Goal: Information Seeking & Learning: Learn about a topic

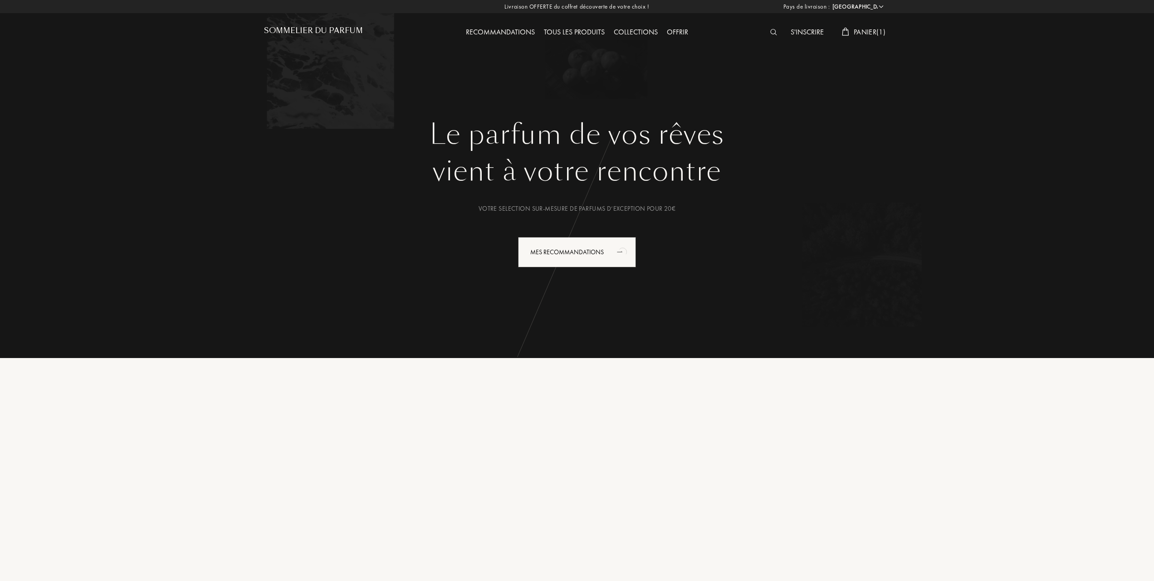
select select "FR"
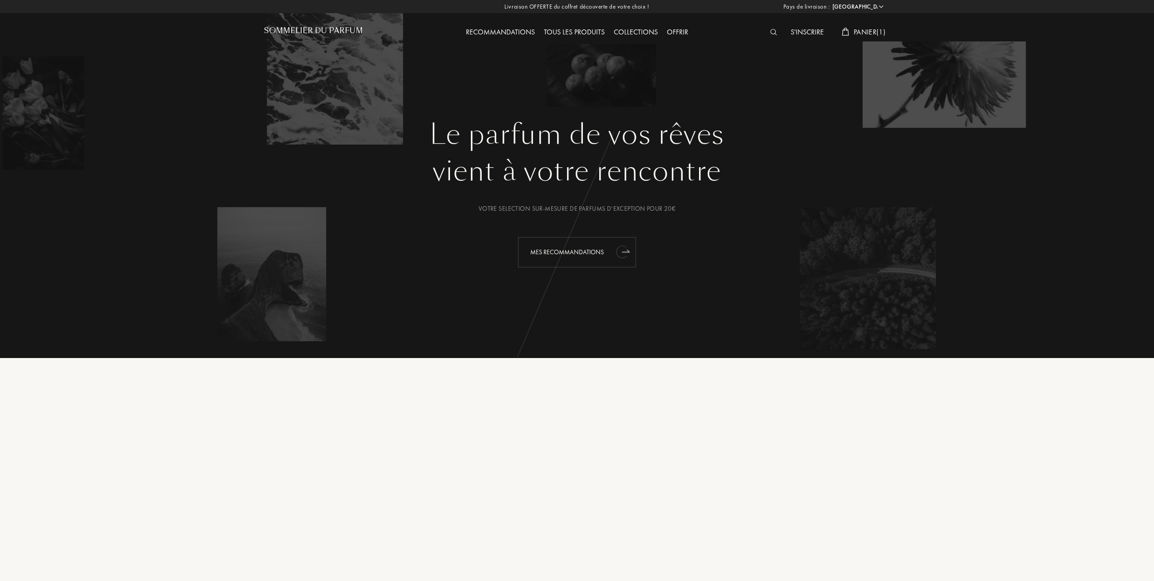
click at [560, 247] on div "Mes Recommandations" at bounding box center [577, 252] width 118 height 30
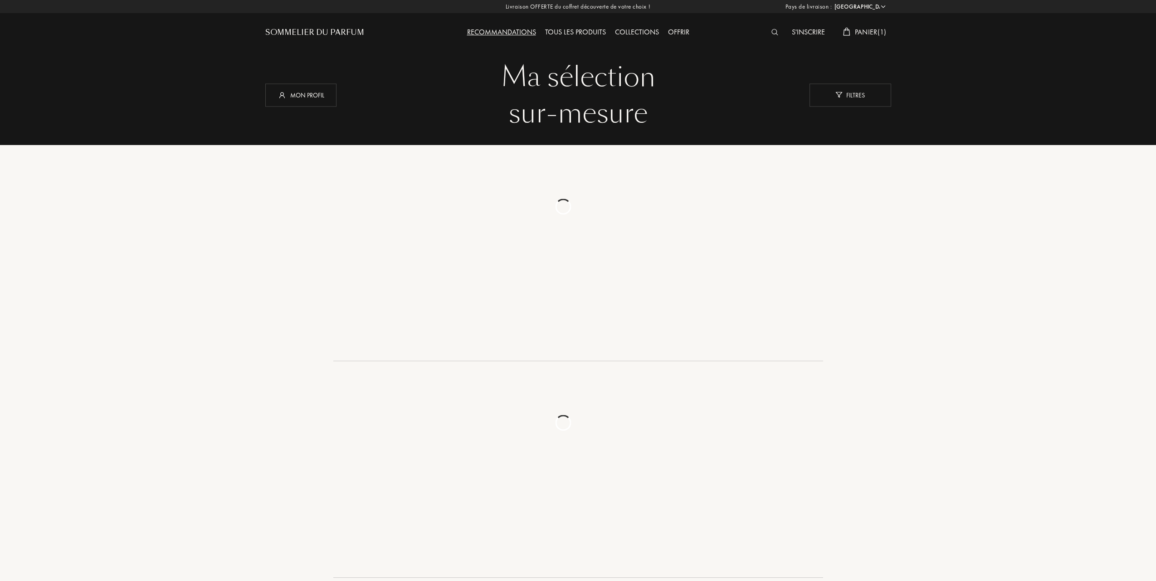
select select "FR"
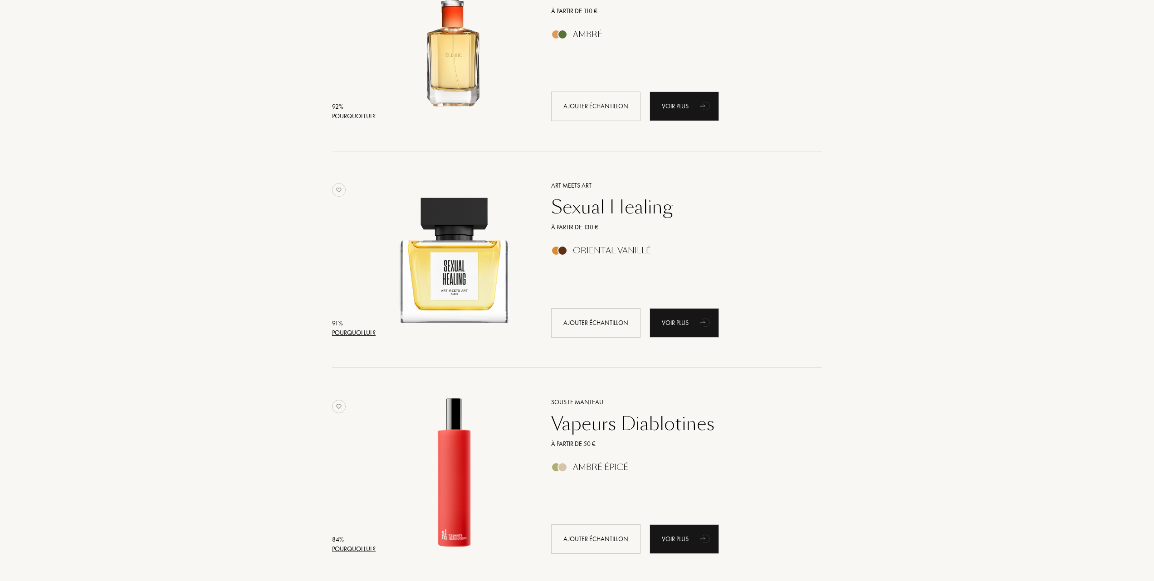
scroll to position [665, 0]
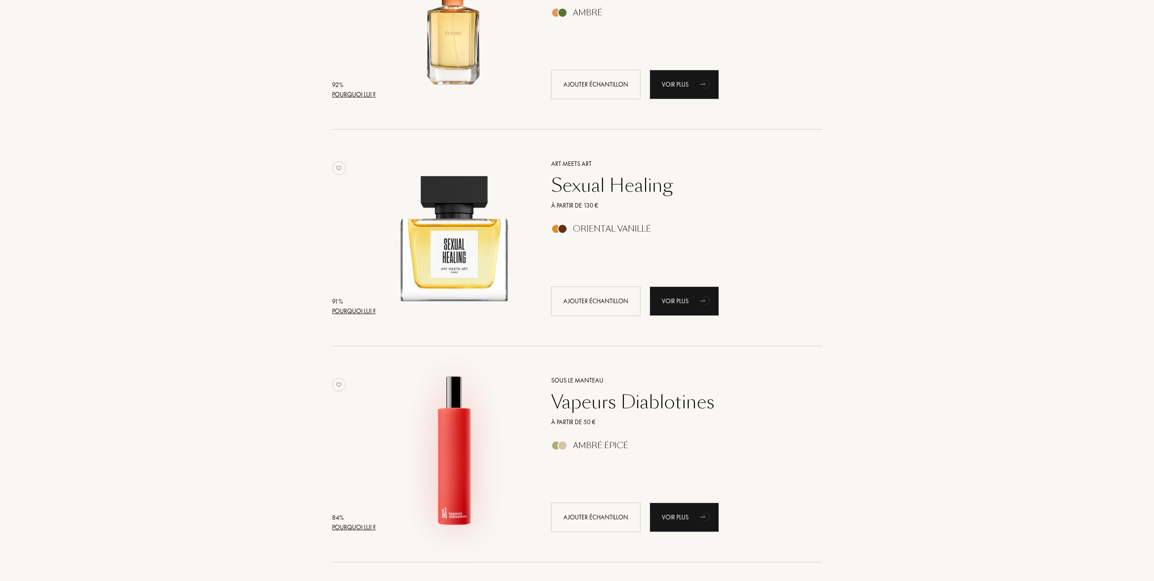
click at [444, 443] on img at bounding box center [454, 450] width 151 height 151
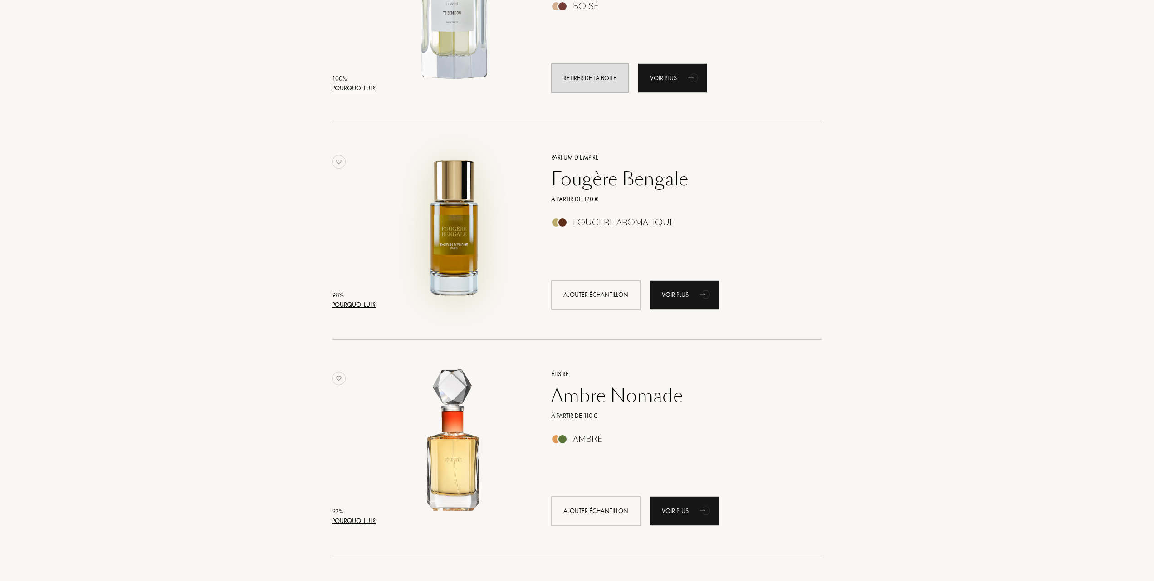
scroll to position [242, 0]
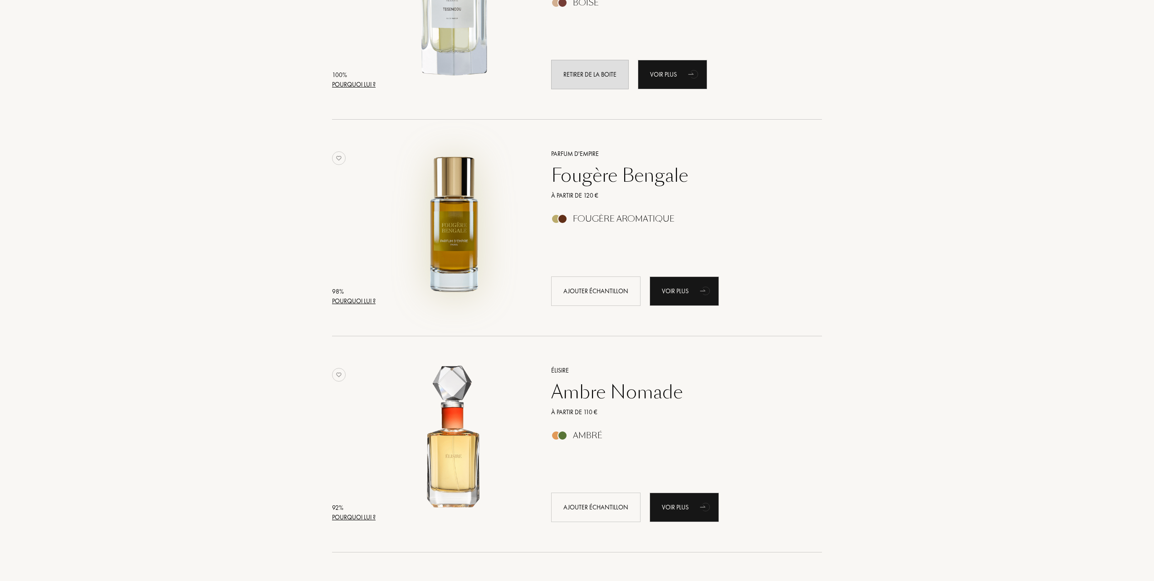
click at [455, 242] on img at bounding box center [454, 223] width 151 height 151
click at [460, 447] on img at bounding box center [454, 440] width 151 height 151
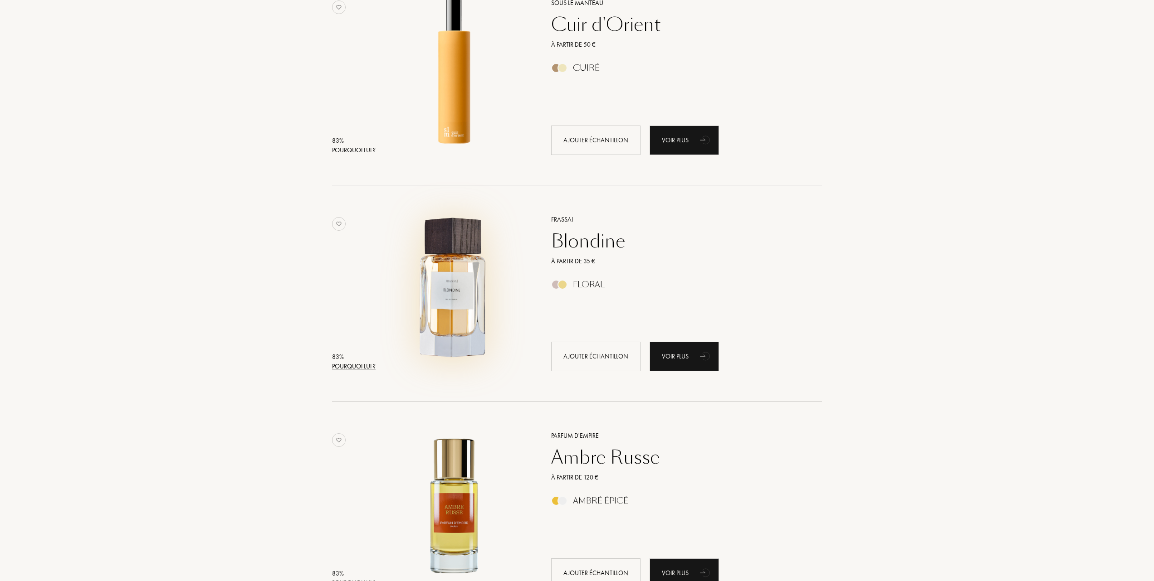
scroll to position [1270, 0]
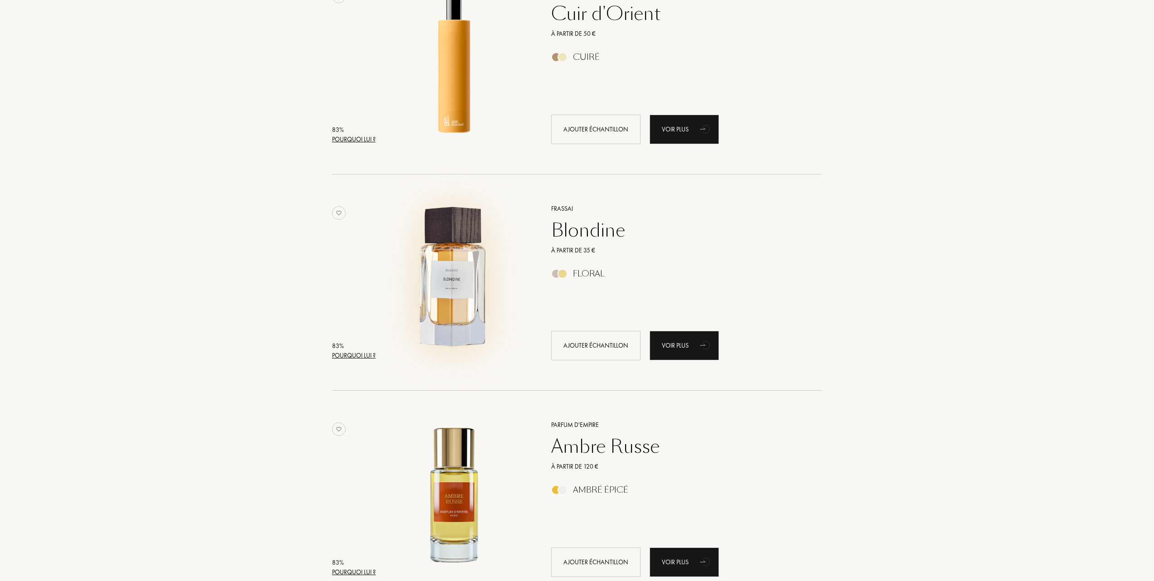
click at [455, 285] on img at bounding box center [454, 278] width 151 height 151
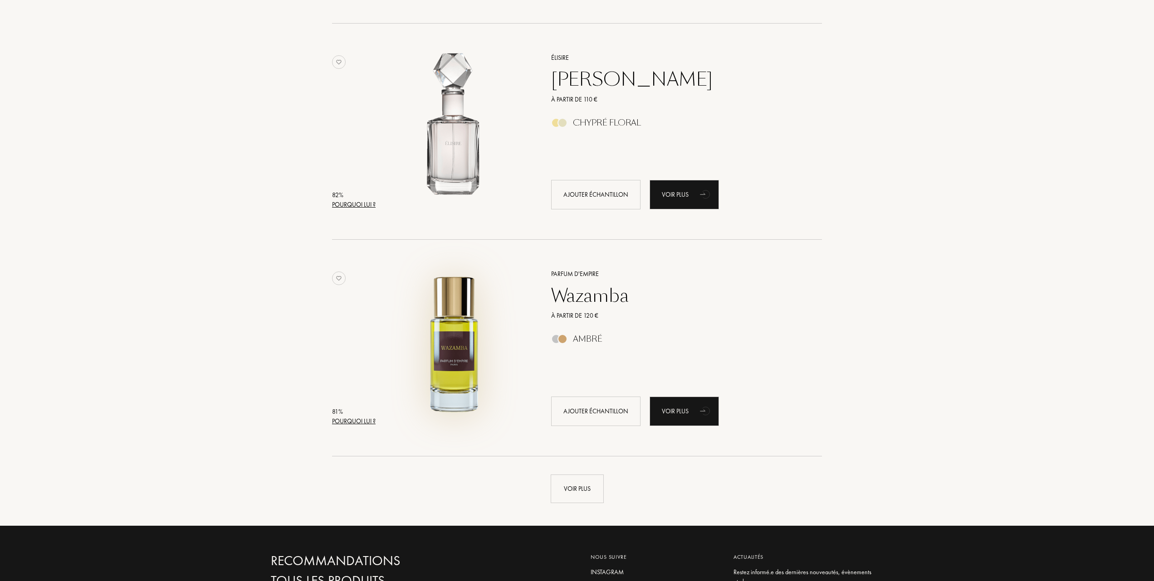
scroll to position [1874, 0]
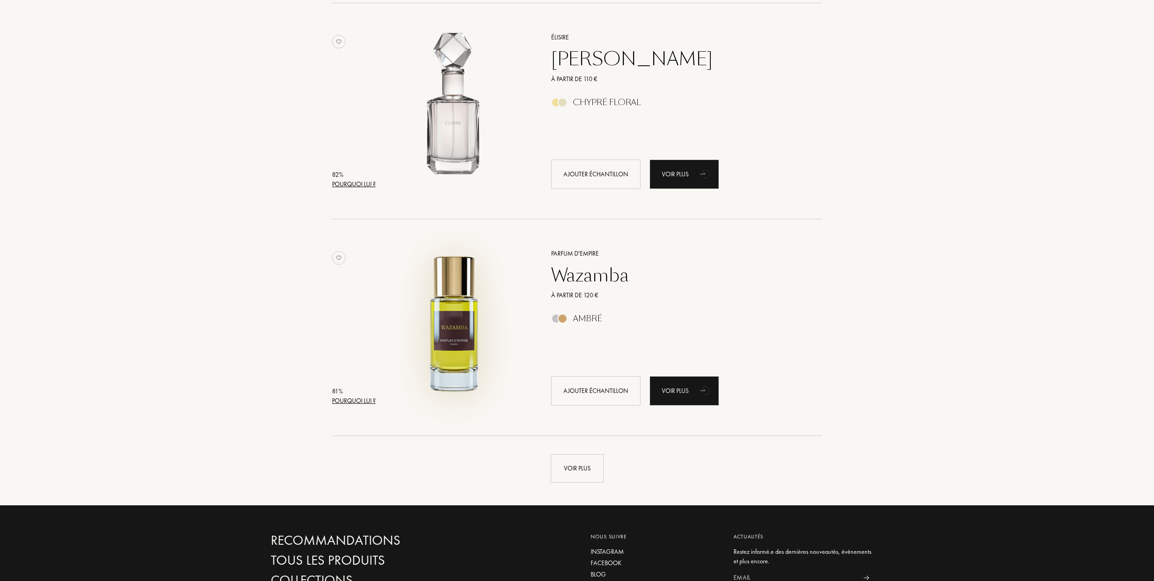
click at [459, 326] on img at bounding box center [454, 323] width 151 height 151
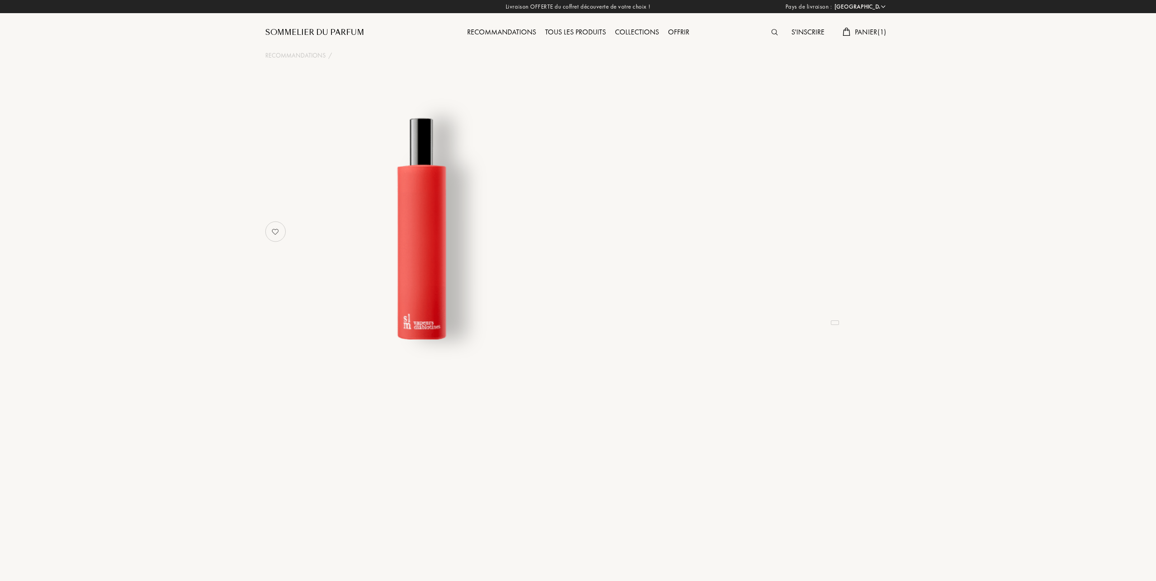
select select "FR"
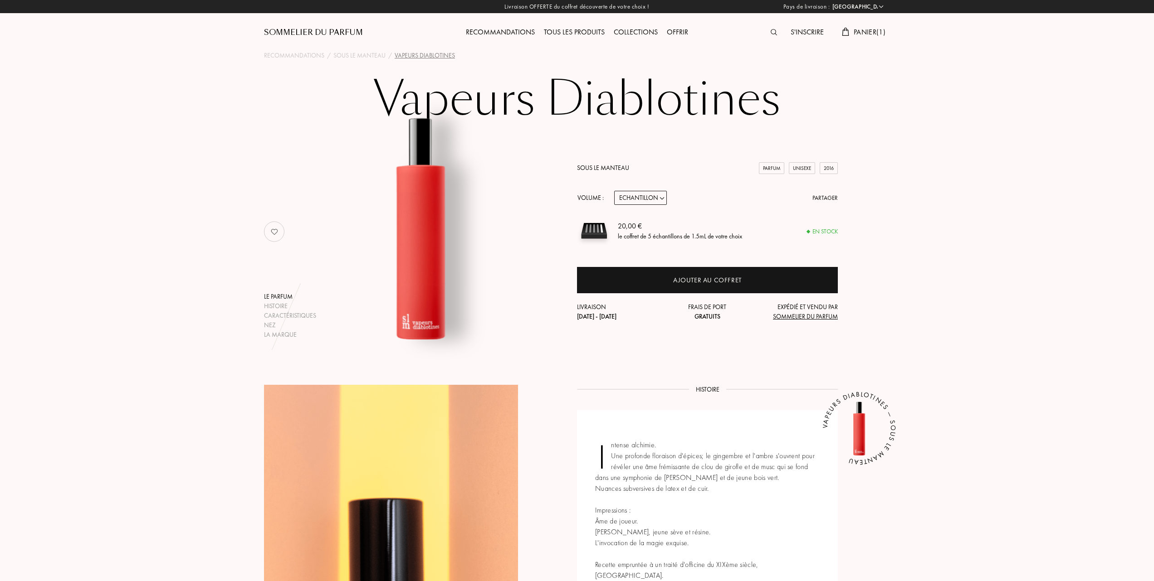
click at [661, 196] on select "Echantillon 14mL 50mL 100mL" at bounding box center [640, 198] width 53 height 14
select select "1"
click at [614, 191] on select "Echantillon 14mL 50mL 100mL" at bounding box center [640, 198] width 53 height 14
select select "1"
click at [664, 197] on select "Echantillon 14mL 50mL 100mL" at bounding box center [640, 198] width 53 height 14
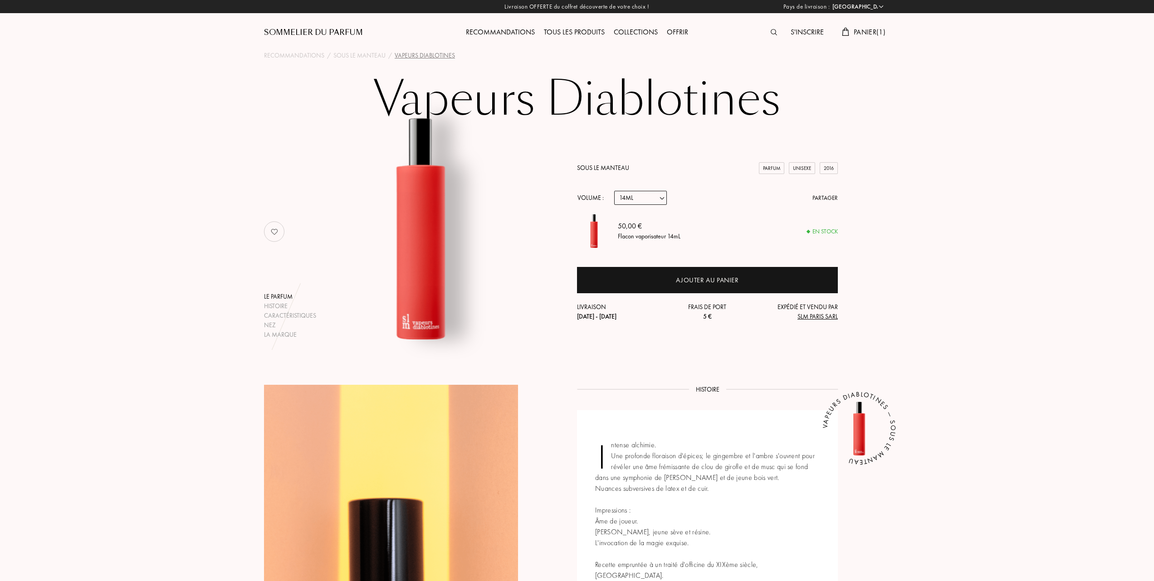
select select "2"
click at [614, 191] on select "Echantillon 14mL 50mL 100mL" at bounding box center [640, 198] width 53 height 14
select select "2"
click at [662, 198] on select "Echantillon 14mL 50mL 100mL" at bounding box center [640, 198] width 53 height 14
select select "1"
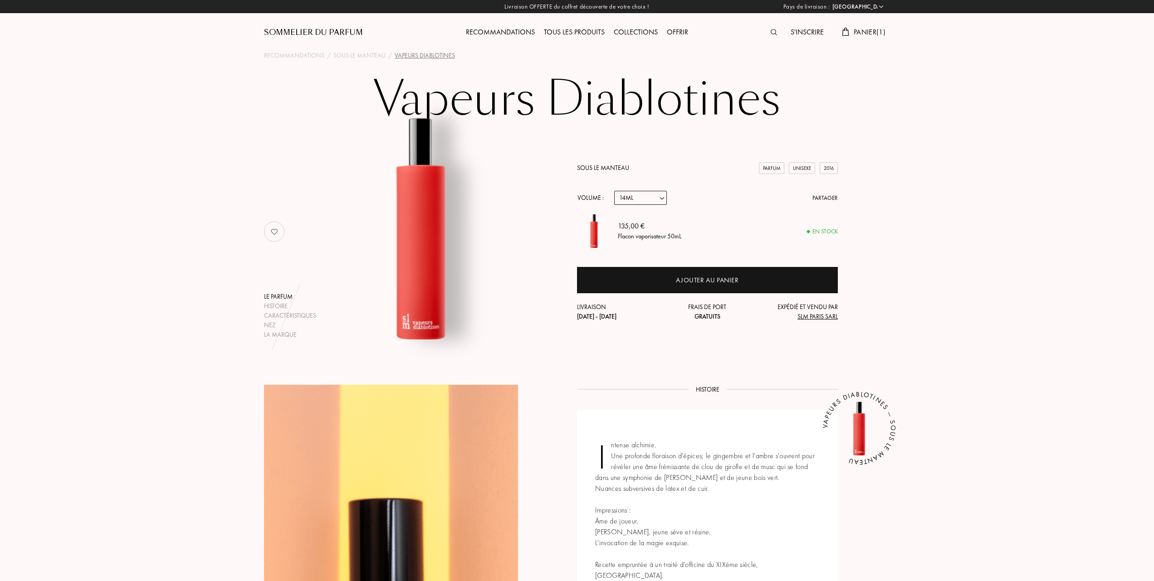
click at [614, 191] on select "Echantillon 14mL 50mL 100mL" at bounding box center [640, 198] width 53 height 14
select select "1"
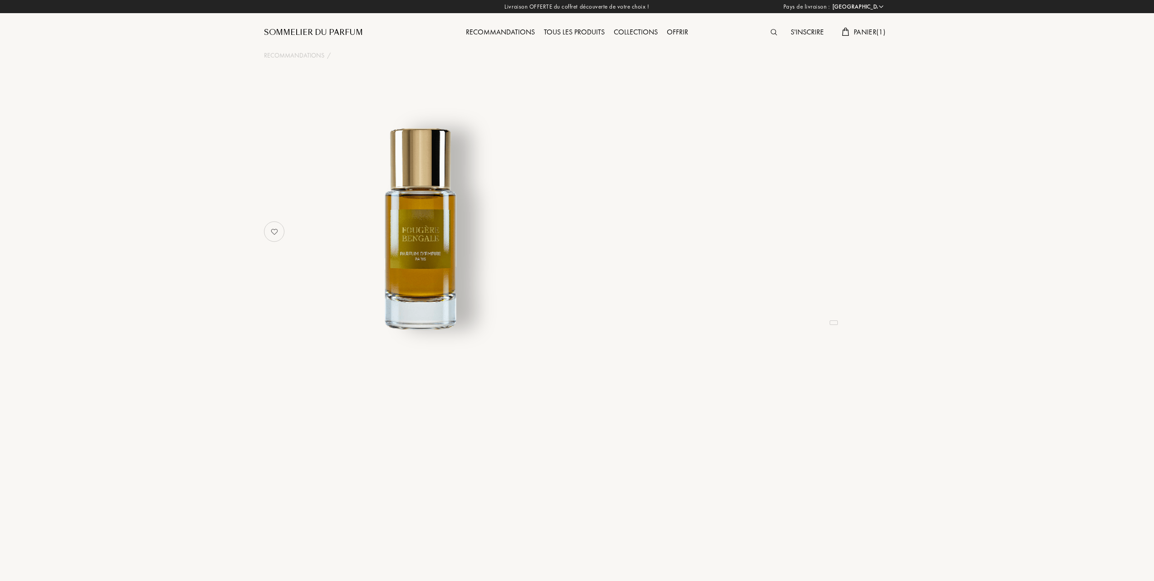
select select "FR"
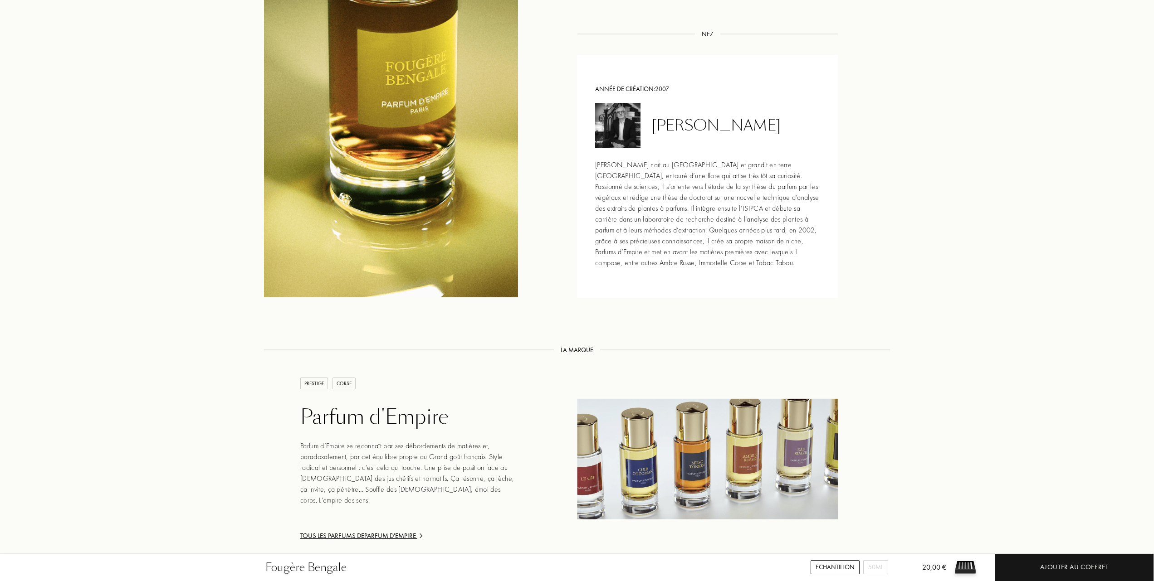
scroll to position [1088, 0]
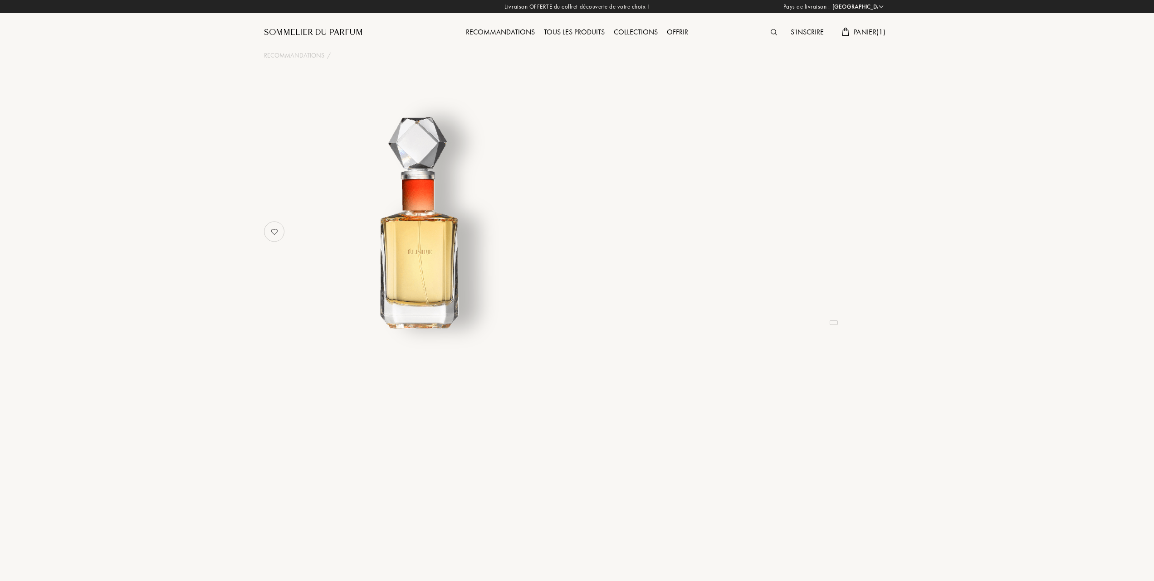
select select "FR"
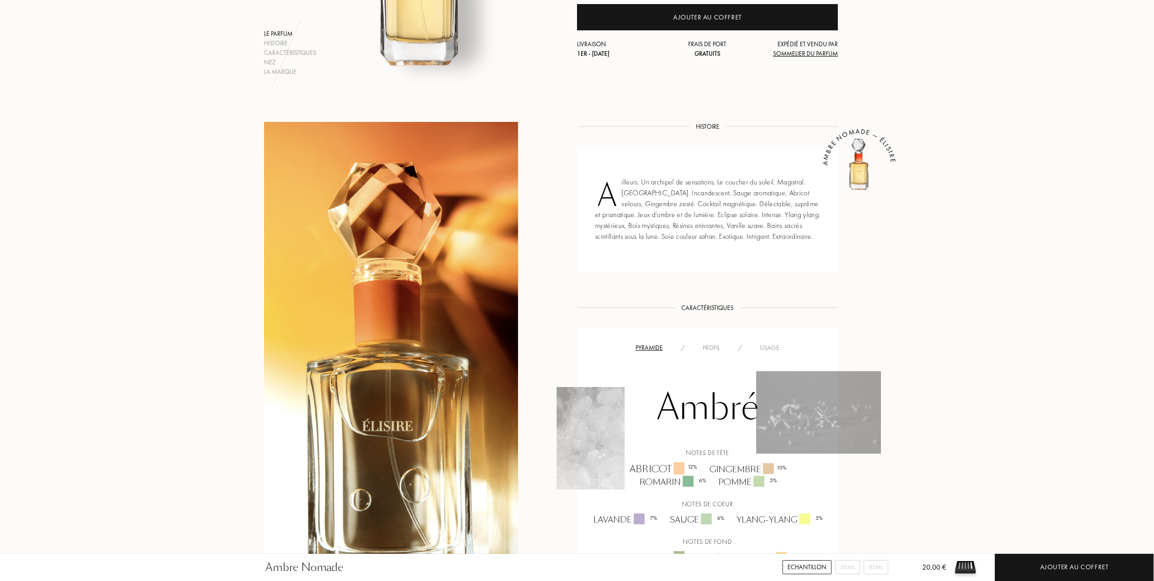
scroll to position [242, 0]
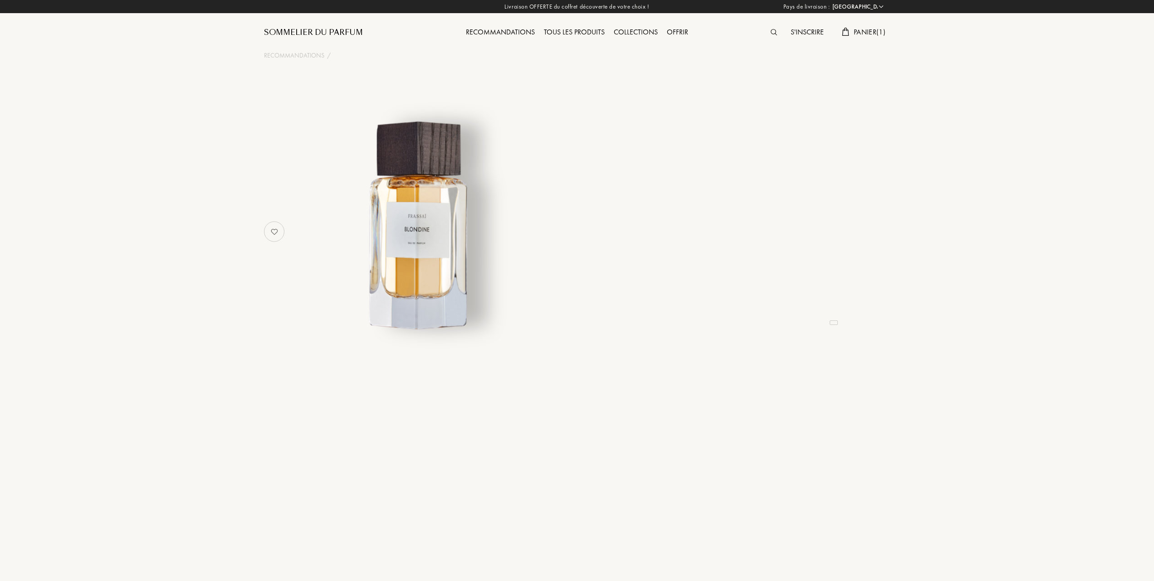
select select "FR"
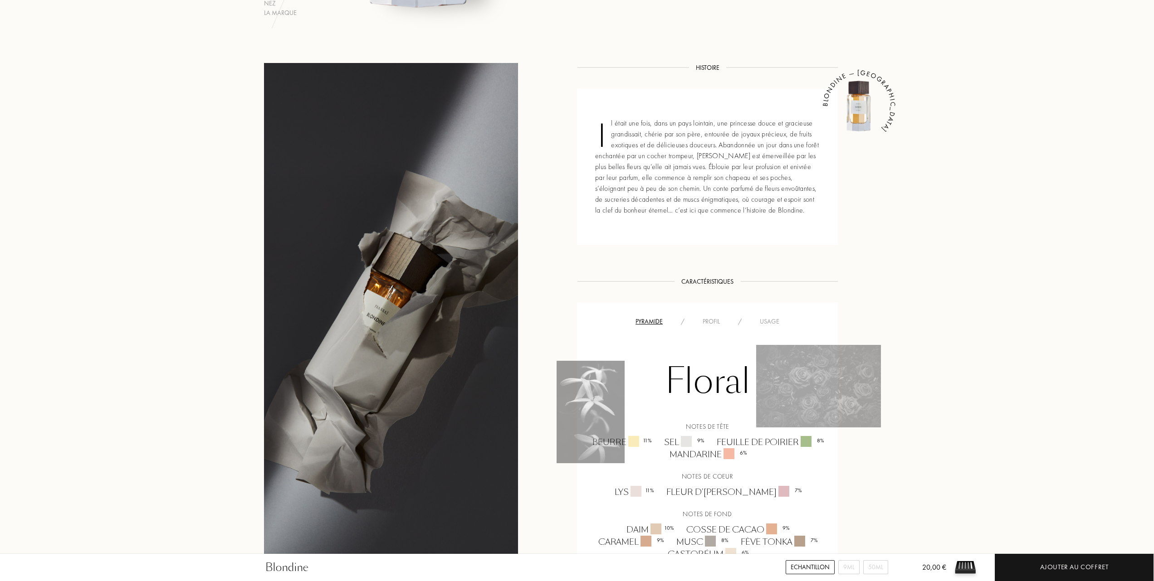
scroll to position [302, 0]
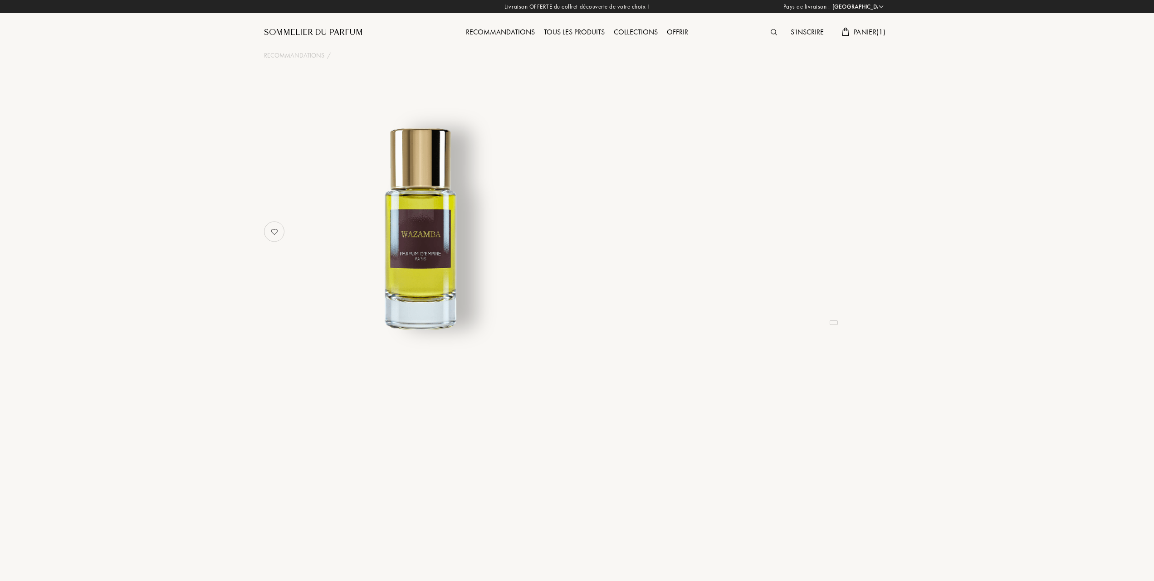
select select "FR"
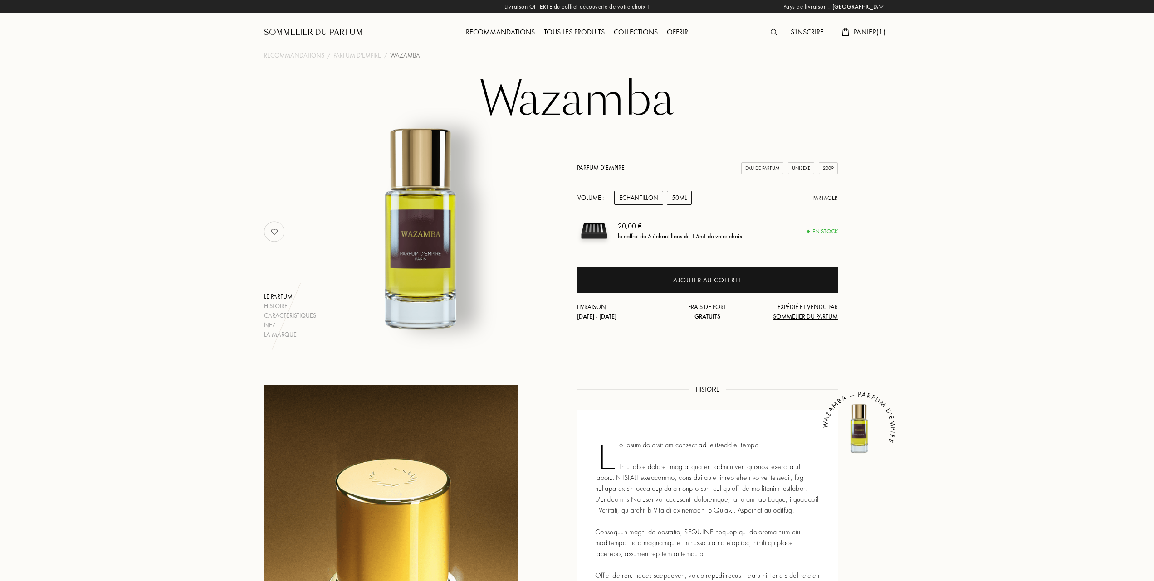
click at [682, 197] on div "50mL" at bounding box center [679, 198] width 25 height 14
click at [638, 198] on div "Echantillon" at bounding box center [638, 198] width 49 height 14
